Goal: Task Accomplishment & Management: Manage account settings

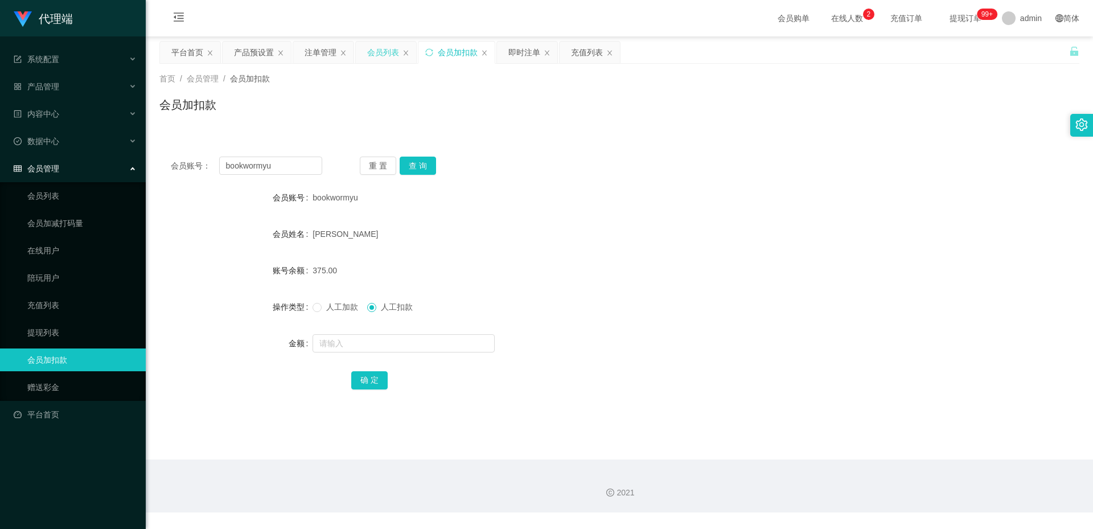
click at [380, 52] on div "会员列表" at bounding box center [383, 53] width 32 height 22
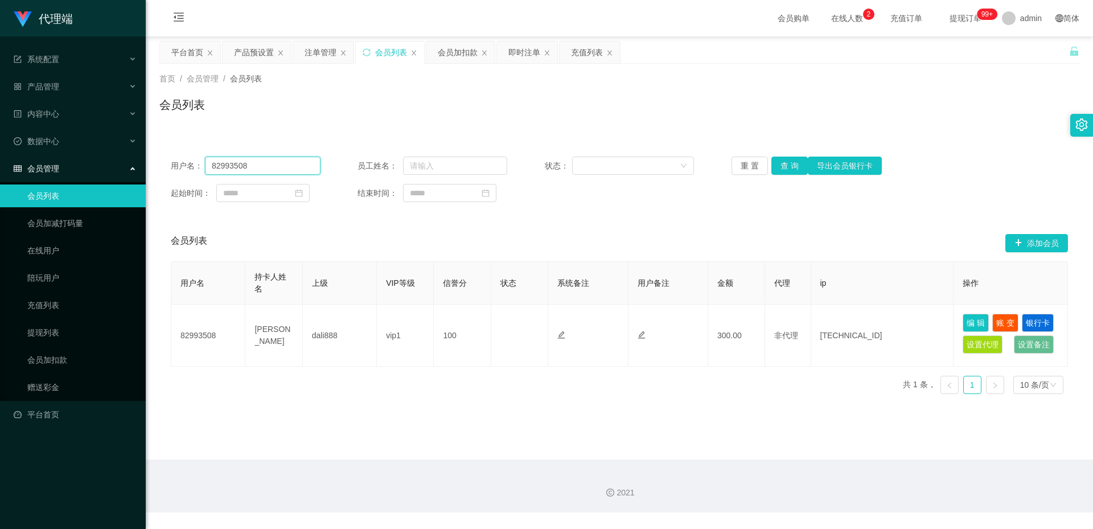
click at [261, 159] on input "82993508" at bounding box center [263, 166] width 116 height 18
paste input "[GEOGRAPHIC_DATA]"
type input "8baozhou"
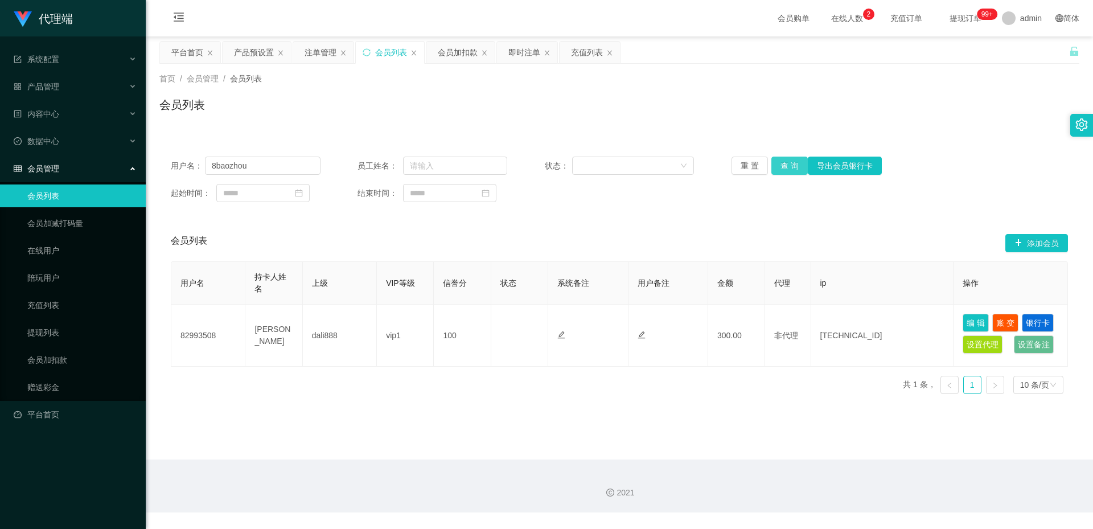
click at [783, 167] on button "查 询" at bounding box center [790, 166] width 36 height 18
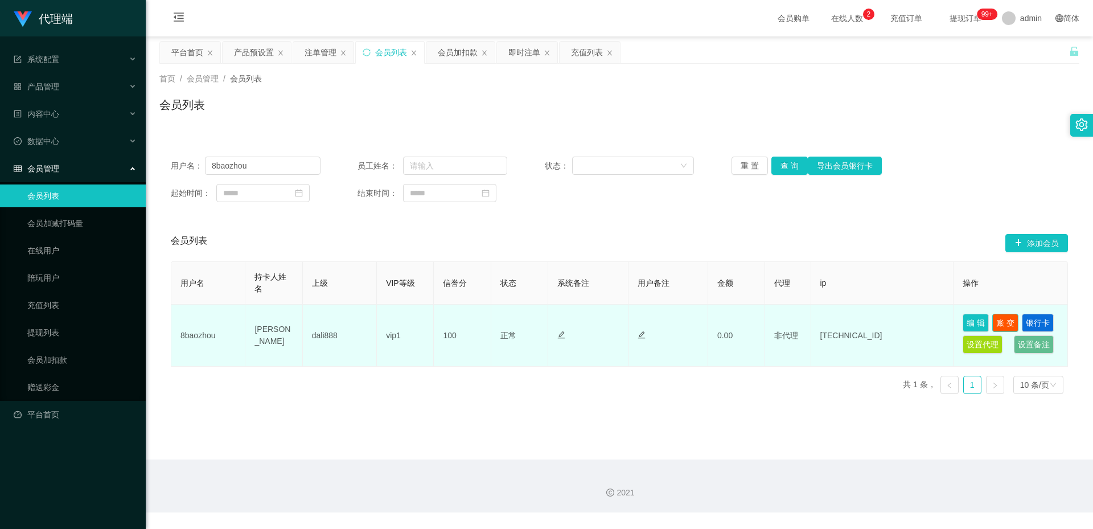
click at [1002, 327] on button "账 变" at bounding box center [1006, 323] width 26 height 18
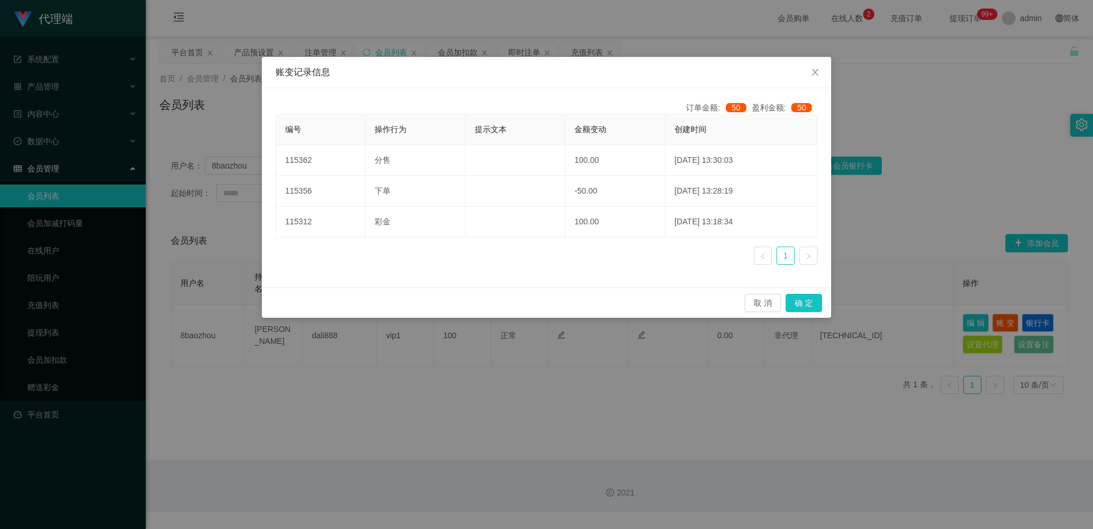
click at [872, 350] on div "账变记录信息 订单金额: 50 盈利金额: 50 编号 操作行为 提示文本 金额变动 创建时间 115362 分售 100.00 [DATE] 13:30:0…" at bounding box center [546, 264] width 1093 height 529
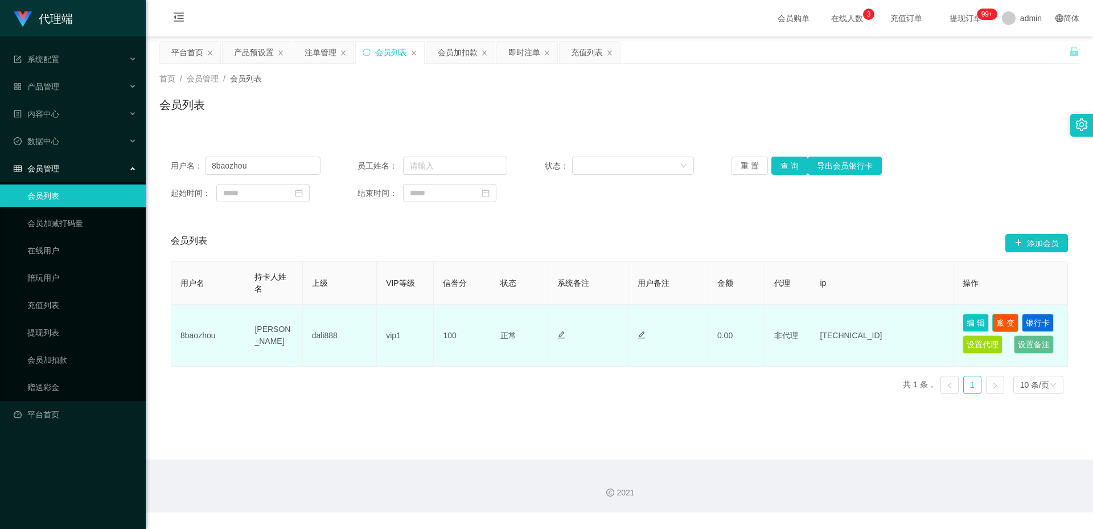
click at [1009, 324] on button "账 变" at bounding box center [1006, 323] width 26 height 18
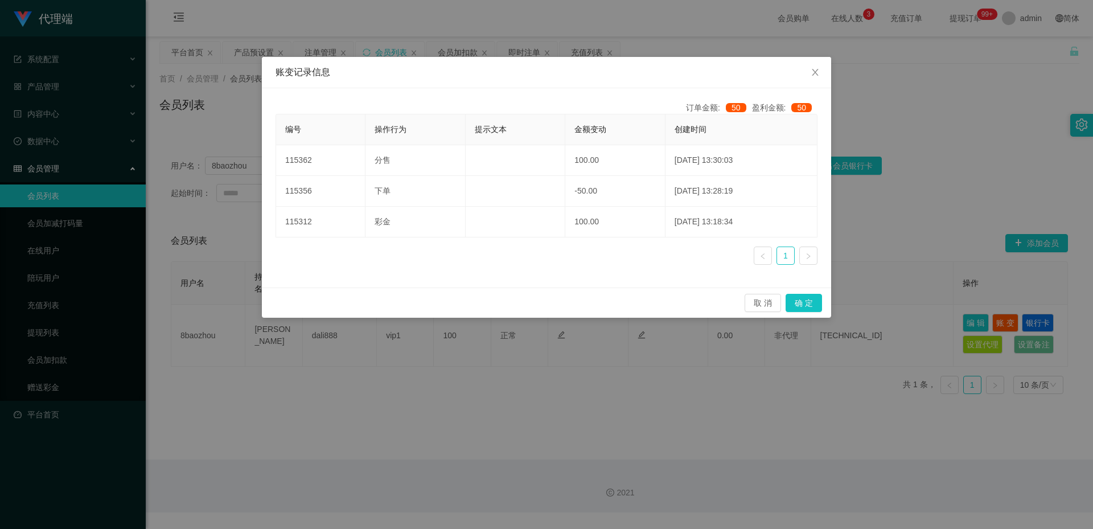
click at [930, 306] on div "账变记录信息 订单金额: 50 盈利金额: 50 编号 操作行为 提示文本 金额变动 创建时间 115362 分售 100.00 [DATE] 13:30:0…" at bounding box center [546, 264] width 1093 height 529
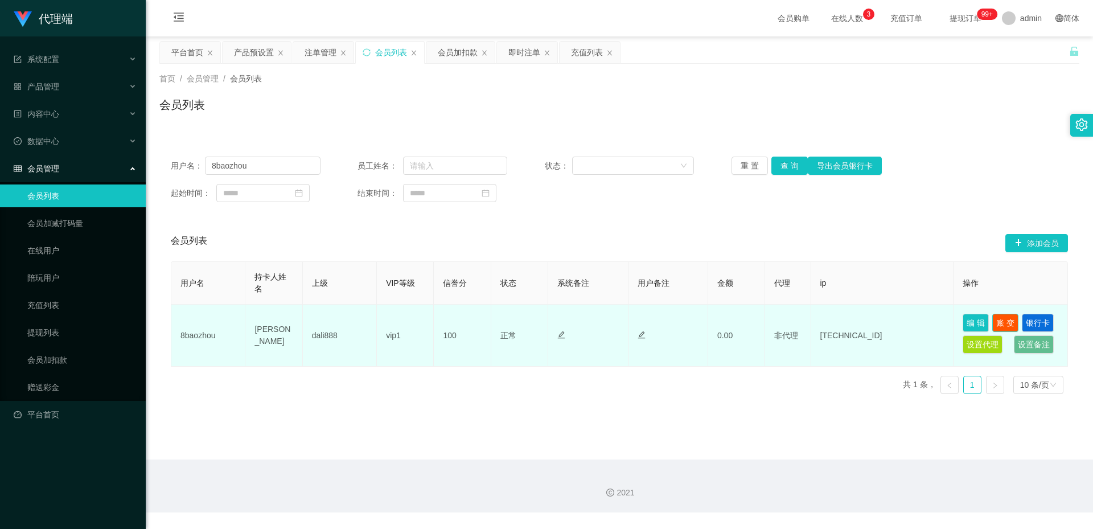
click at [1004, 318] on button "账 变" at bounding box center [1006, 323] width 26 height 18
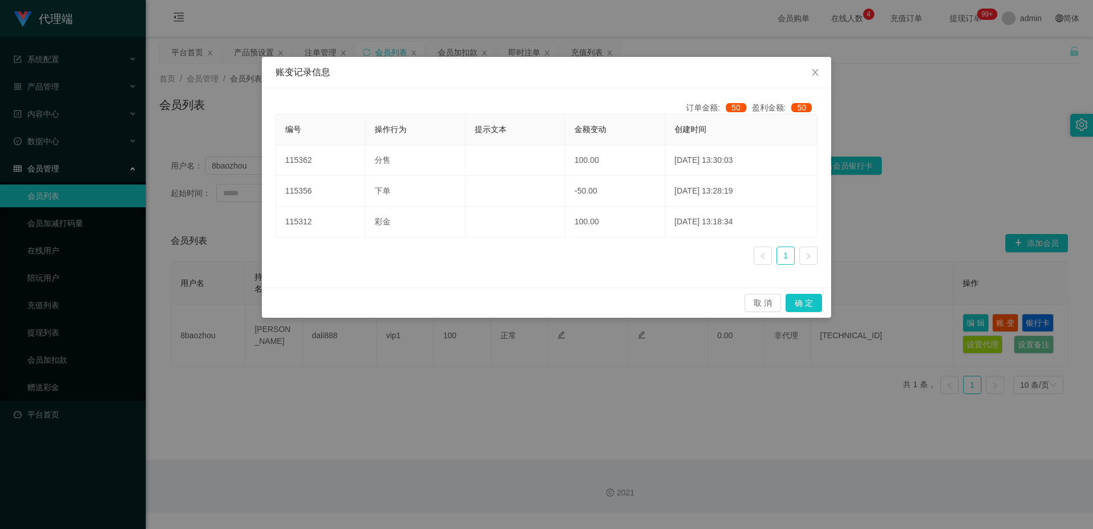
click at [895, 177] on div "账变记录信息 订单金额: 50 盈利金额: 50 编号 操作行为 提示文本 金额变动 创建时间 115362 分售 100.00 [DATE] 13:30:0…" at bounding box center [546, 264] width 1093 height 529
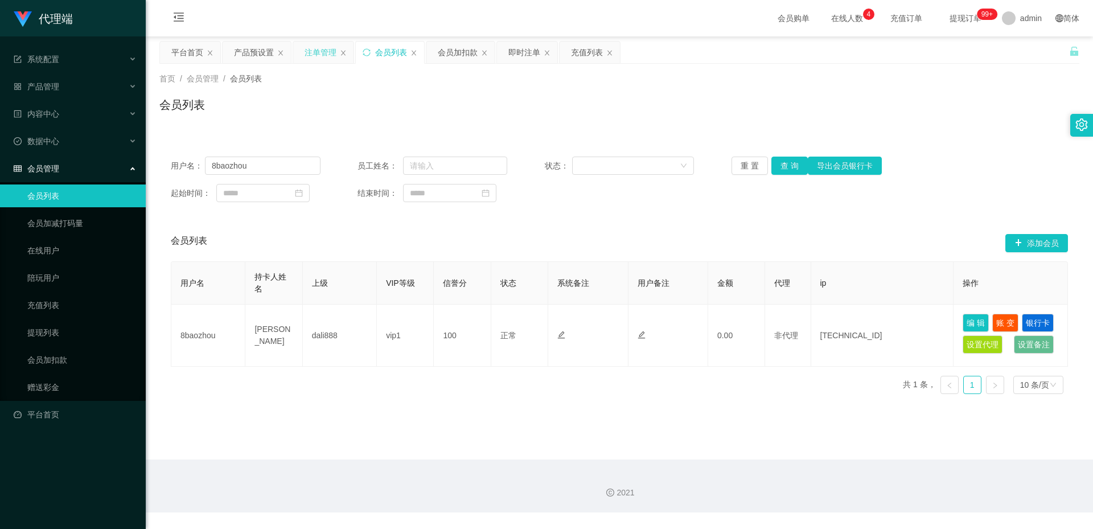
click at [328, 58] on div "注单管理" at bounding box center [321, 53] width 32 height 22
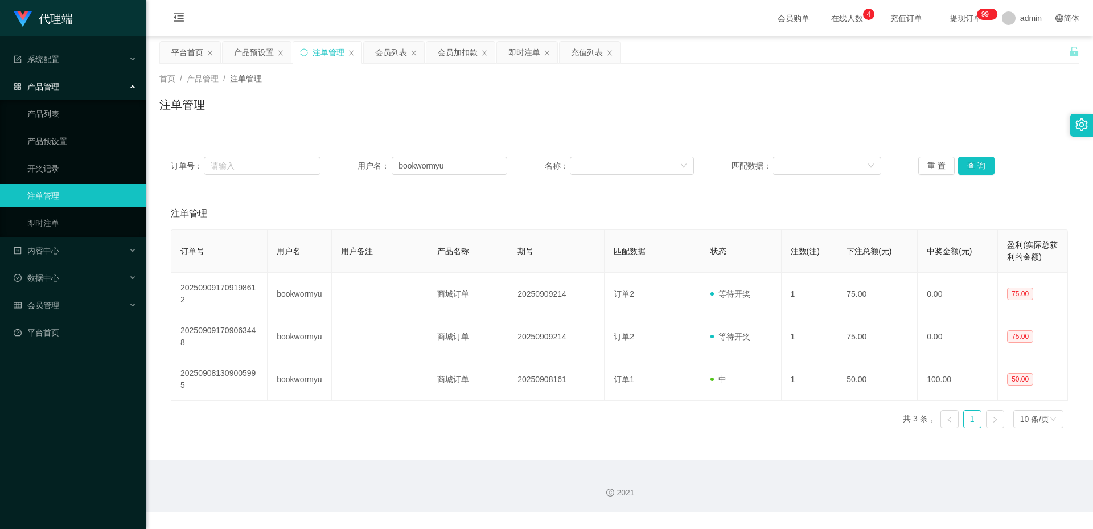
click at [459, 153] on div "订单号： 用户名： bookwormyu 名称： 匹配数据： 重 置 查 询" at bounding box center [619, 165] width 920 height 41
click at [452, 185] on div "订单号： 用户名： bookwormyu 名称： 匹配数据： 重 置 查 询" at bounding box center [619, 165] width 920 height 41
click at [467, 161] on input "bookwormyu" at bounding box center [450, 166] width 116 height 18
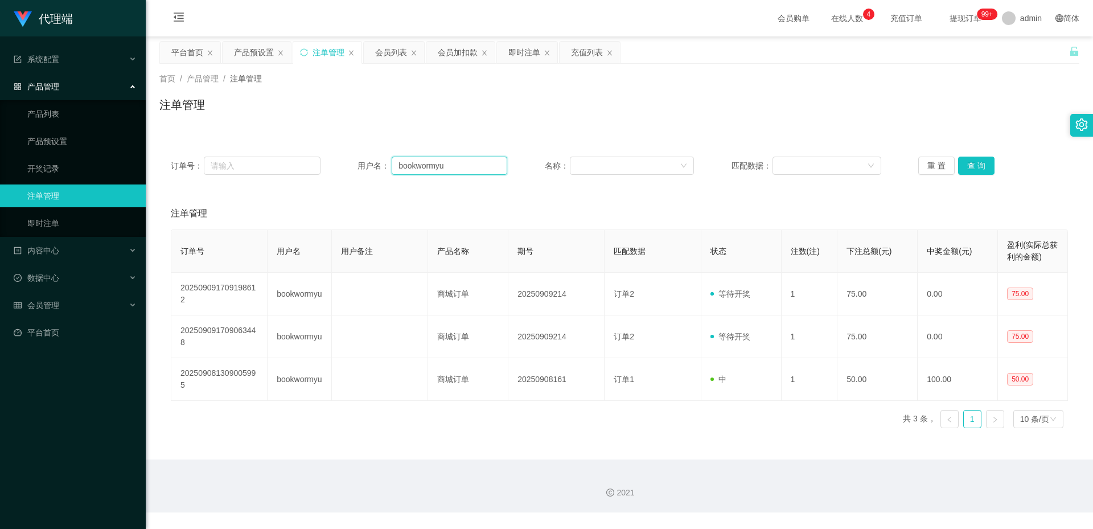
paste input "8baozho"
type input "8baozhou"
click at [986, 173] on button "查 询" at bounding box center [976, 166] width 36 height 18
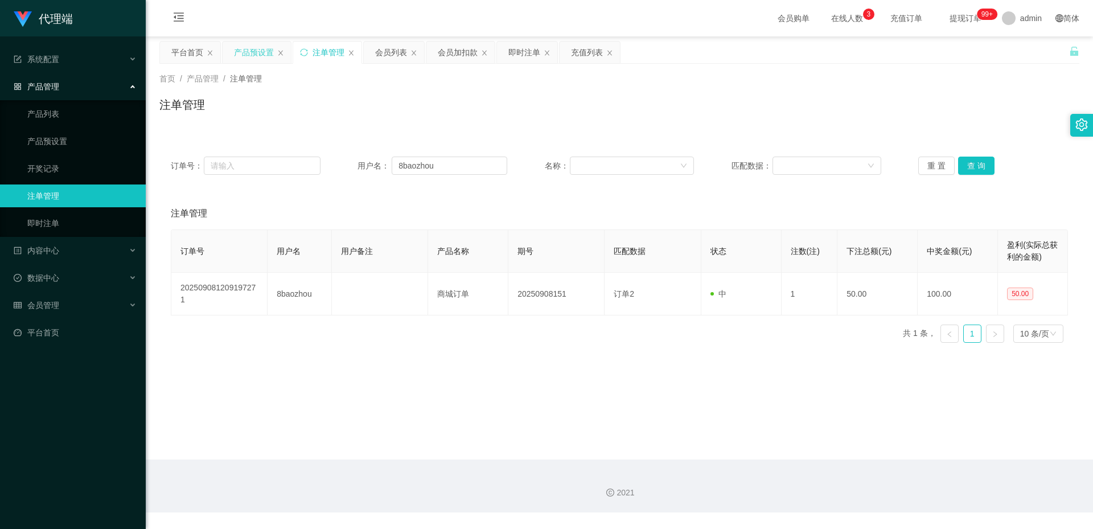
click at [253, 59] on div "产品预设置" at bounding box center [254, 53] width 40 height 22
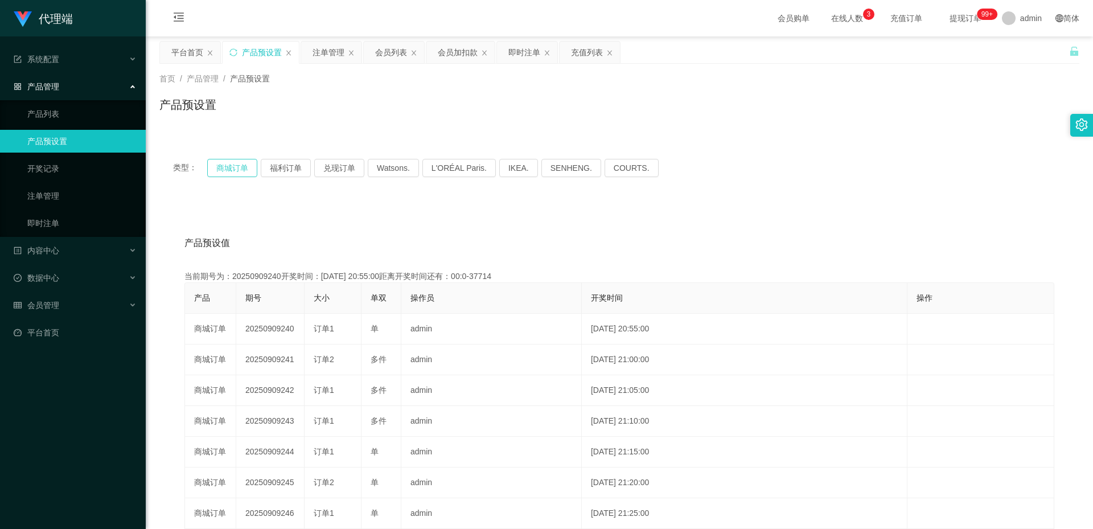
click at [225, 172] on button "商城订单" at bounding box center [232, 168] width 50 height 18
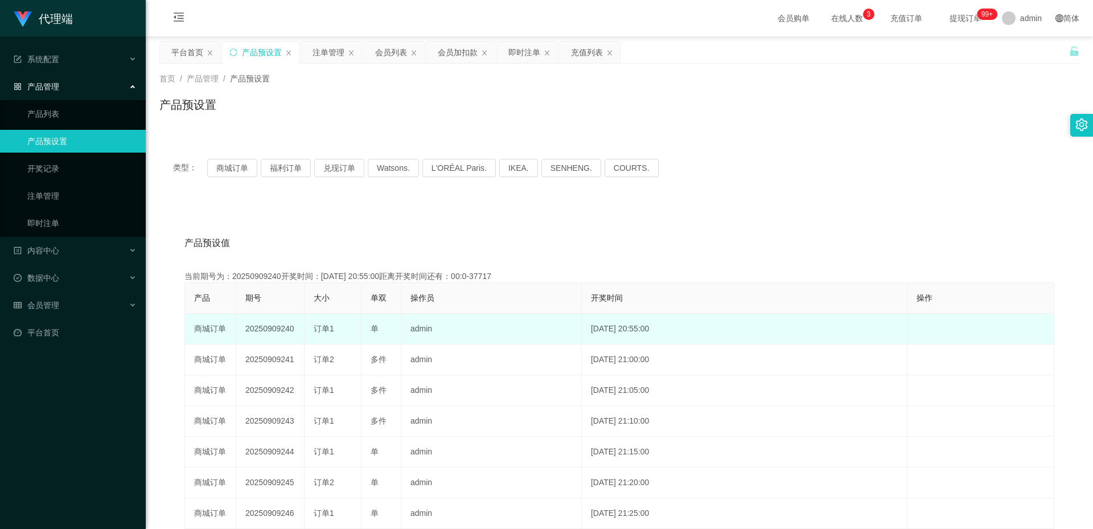
click at [278, 333] on td "20250909240" at bounding box center [270, 329] width 68 height 31
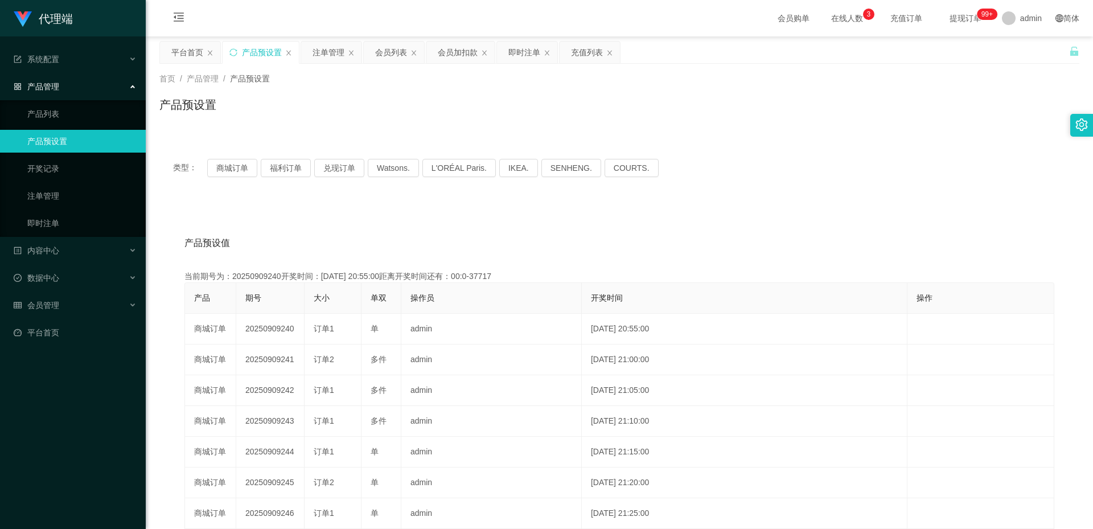
copy td "20250909240"
click at [317, 51] on div "注单管理" at bounding box center [329, 53] width 32 height 22
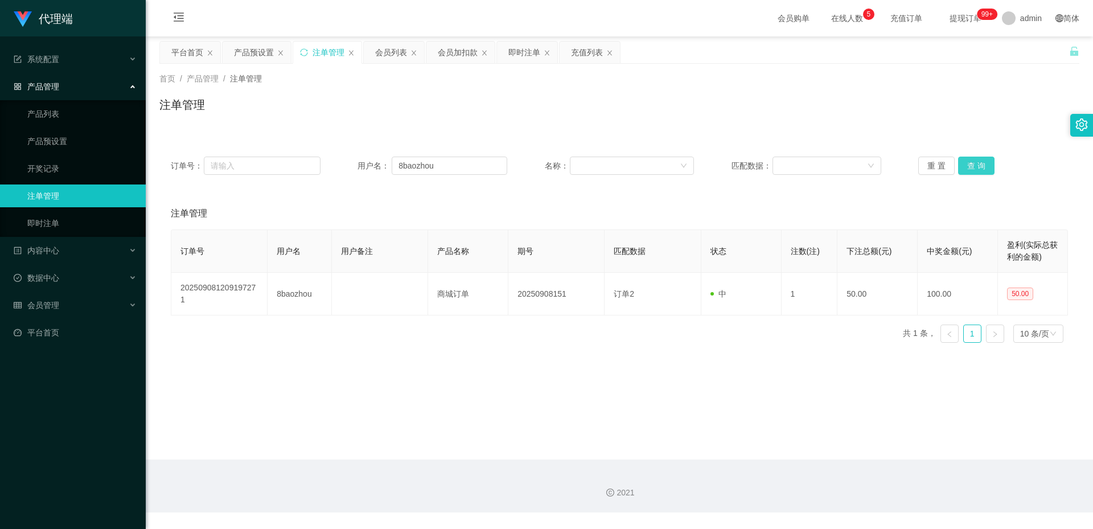
click at [970, 167] on button "查 询" at bounding box center [976, 166] width 36 height 18
click at [977, 166] on button "查 询" at bounding box center [976, 166] width 36 height 18
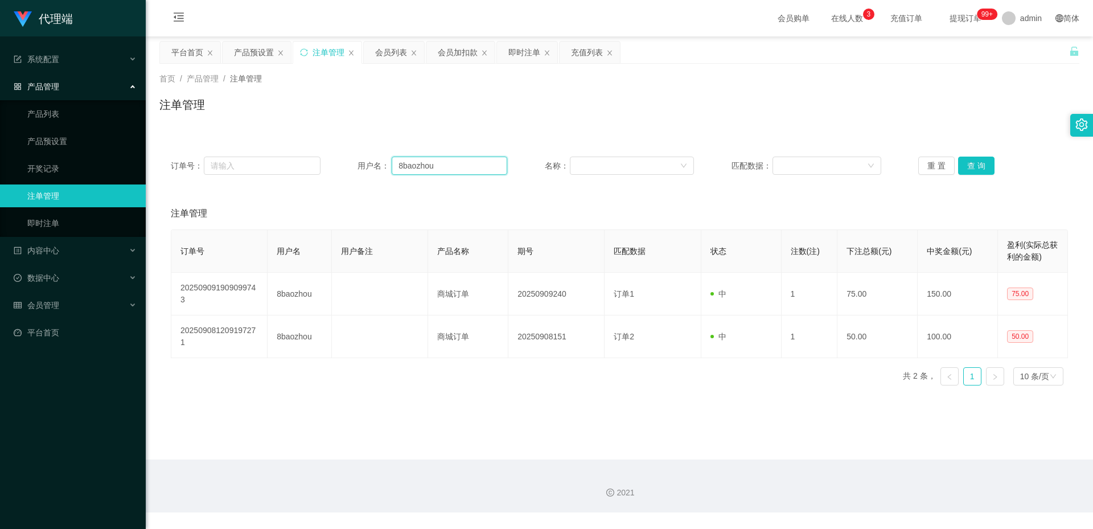
click at [460, 165] on input "8baozhou" at bounding box center [450, 166] width 116 height 18
click at [391, 47] on div "会员列表" at bounding box center [391, 53] width 32 height 22
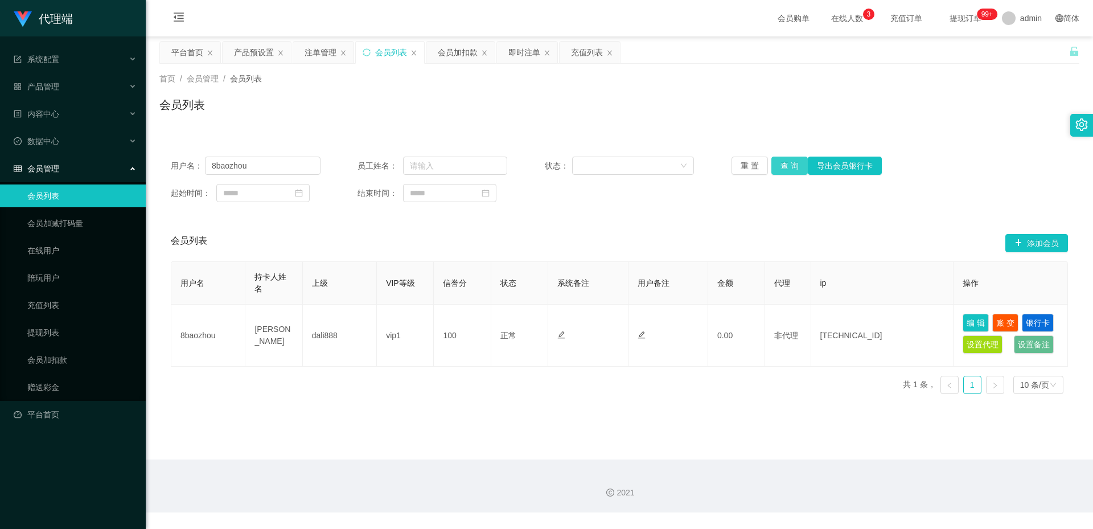
click at [799, 166] on button "查 询" at bounding box center [790, 166] width 36 height 18
